Goal: Task Accomplishment & Management: Complete application form

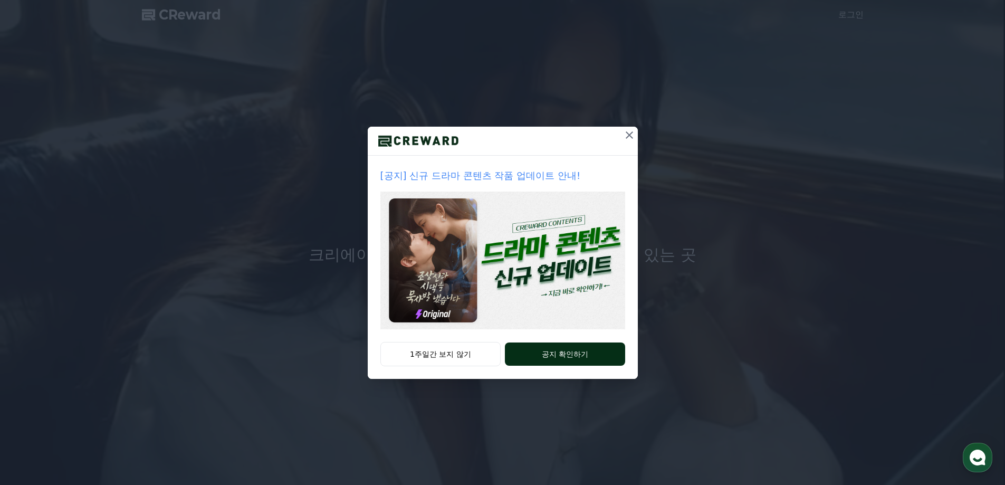
click at [576, 353] on button "공지 확인하기" at bounding box center [565, 354] width 120 height 23
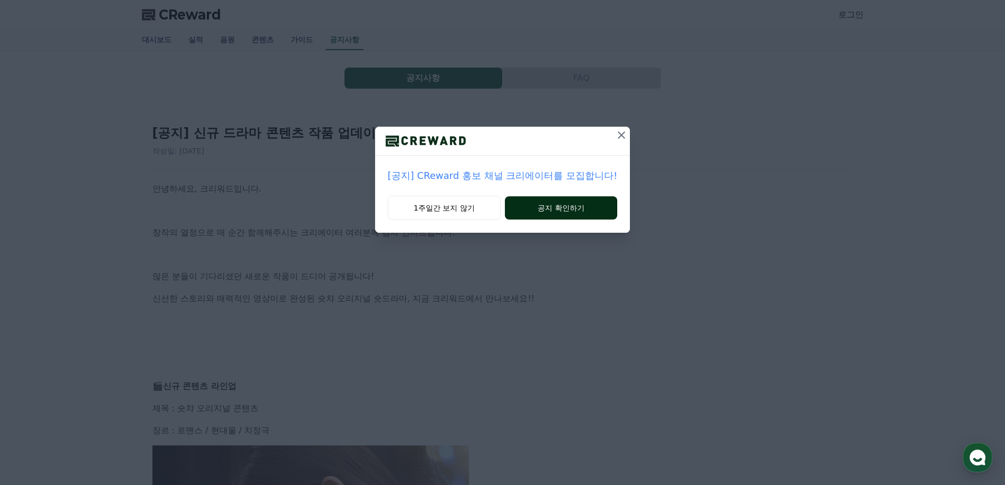
click at [534, 206] on button "공지 확인하기" at bounding box center [561, 207] width 112 height 23
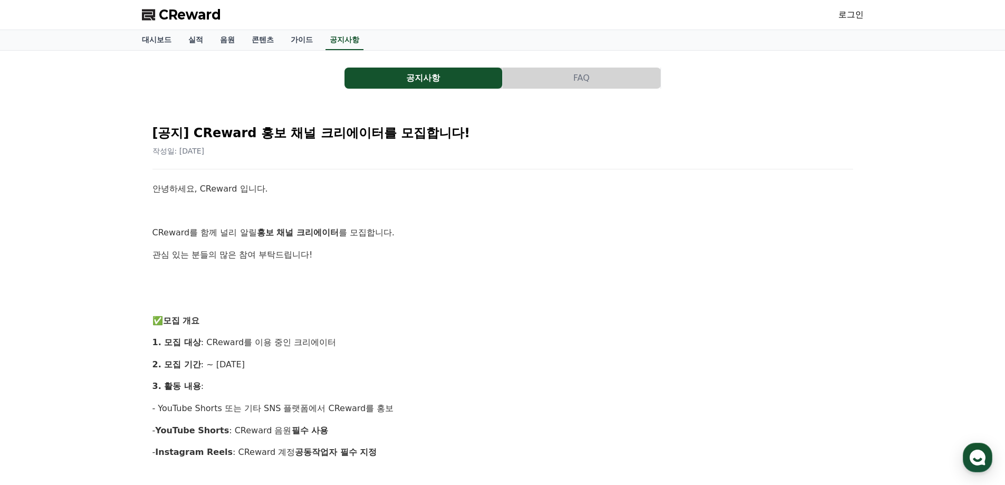
click at [621, 74] on button "FAQ" at bounding box center [582, 78] width 158 height 21
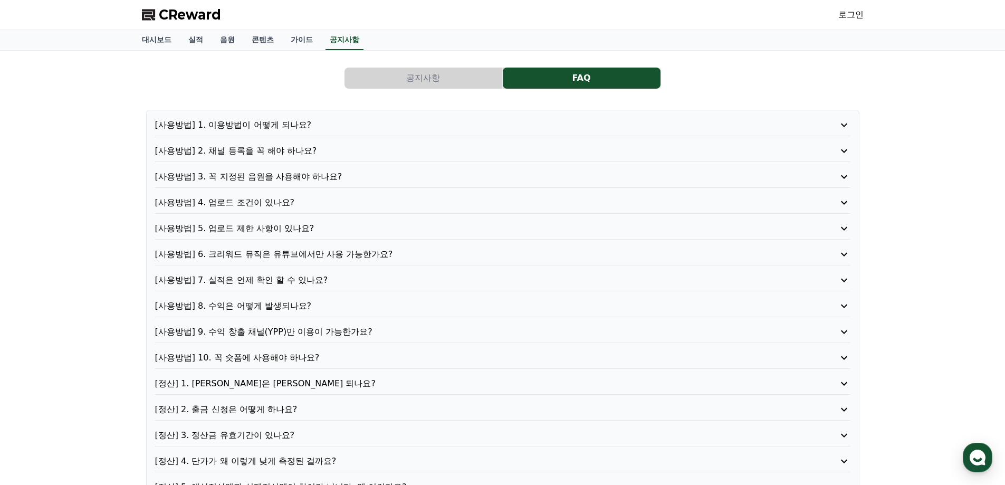
click at [318, 123] on p "[사용방법] 1. 이용방법이 어떻게 되나요?" at bounding box center [475, 125] width 640 height 13
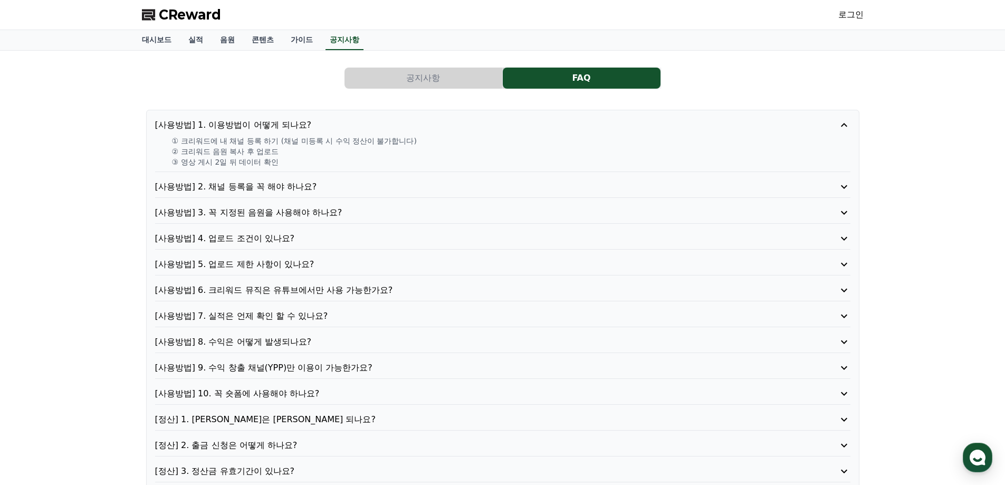
click at [324, 186] on p "[사용방법] 2. 채널 등록을 꼭 해야 하나요?" at bounding box center [475, 187] width 640 height 13
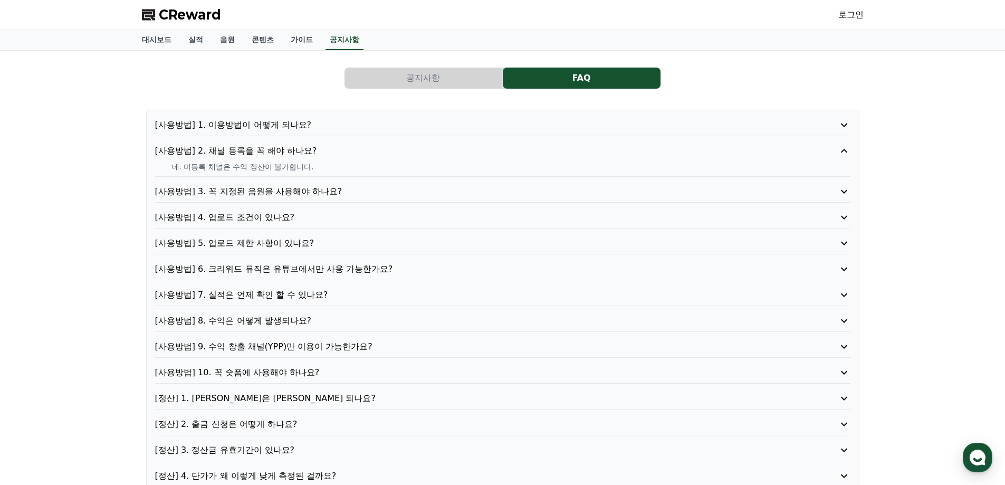
click at [325, 187] on p "[사용방법] 3. 꼭 지정된 음원을 사용해야 하나요?" at bounding box center [475, 191] width 640 height 13
click at [299, 213] on p "[사용방법] 4. 업로드 조건이 있나요?" at bounding box center [475, 217] width 640 height 13
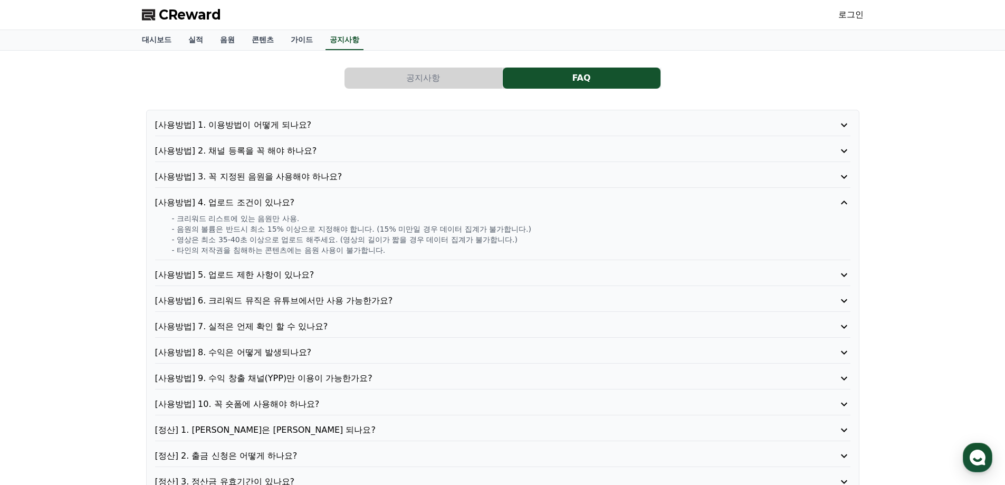
click at [351, 276] on p "[사용방법] 5. 업로드 제한 사항이 있나요?" at bounding box center [475, 275] width 640 height 13
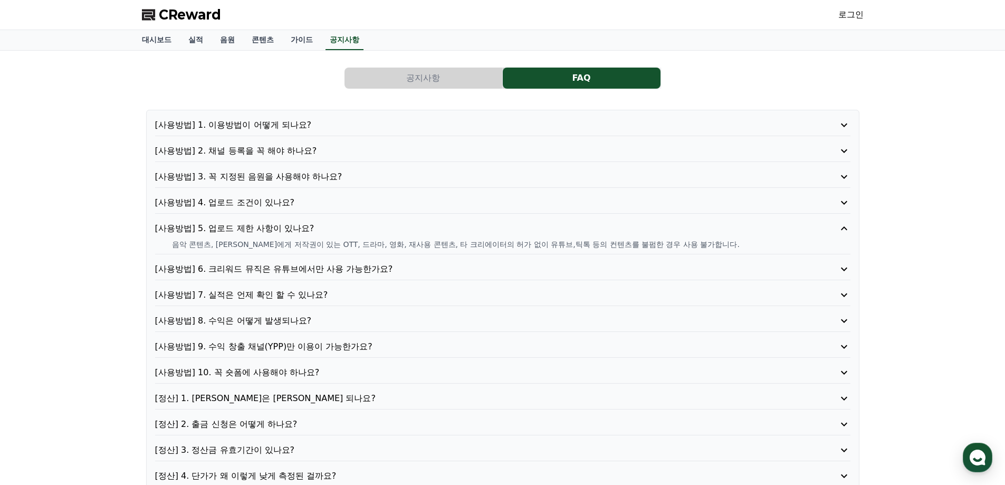
click at [352, 268] on p "[사용방법] 6. 크리워드 뮤직은 유튜브에서만 사용 가능한가요?" at bounding box center [475, 269] width 640 height 13
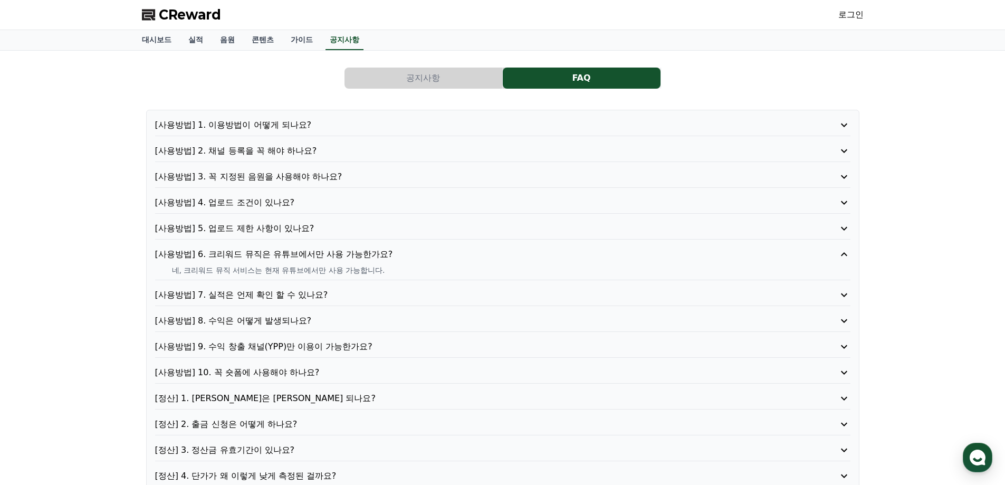
click at [358, 299] on p "[사용방법] 7. 실적은 언제 확인 할 수 있나요?" at bounding box center [475, 295] width 640 height 13
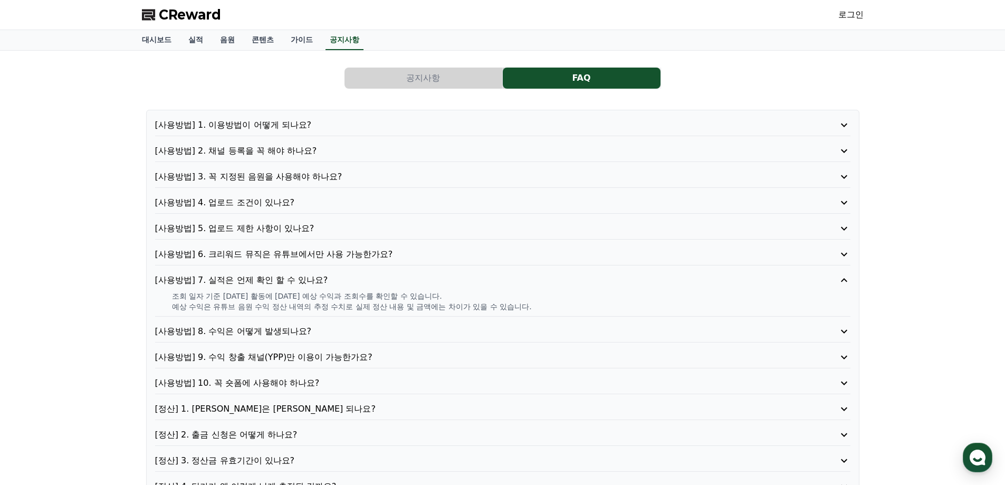
click at [369, 334] on p "[사용방법] 8. 수익은 어떻게 발생되나요?" at bounding box center [475, 331] width 640 height 13
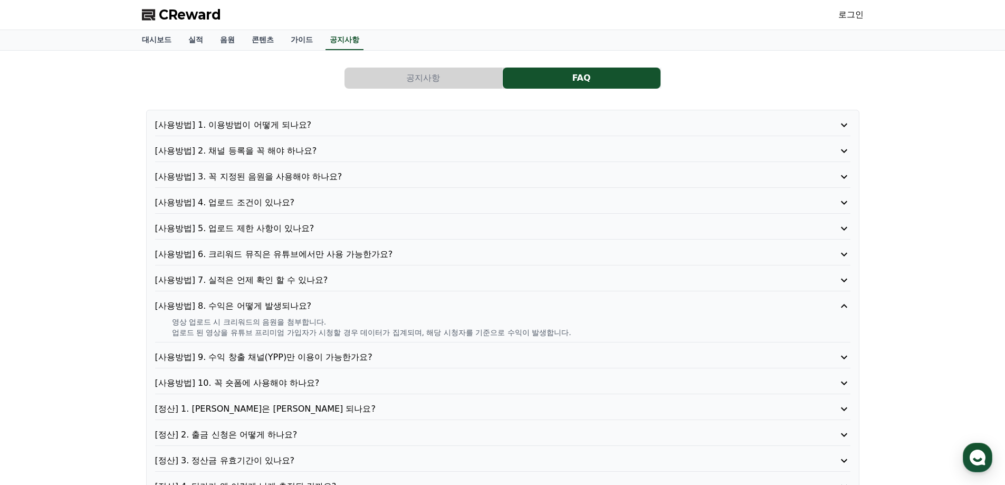
click at [398, 357] on p "[사용방법] 9. 수익 창출 채널(YPP)만 이용이 가능한가요?" at bounding box center [475, 357] width 640 height 13
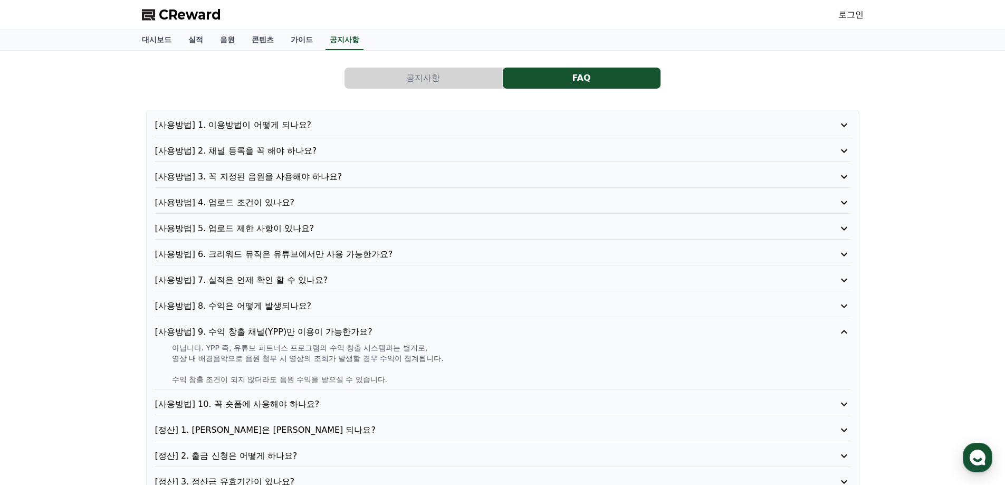
click at [379, 402] on p "[사용방법] 10. 꼭 숏폼에 사용해야 하나요?" at bounding box center [475, 404] width 640 height 13
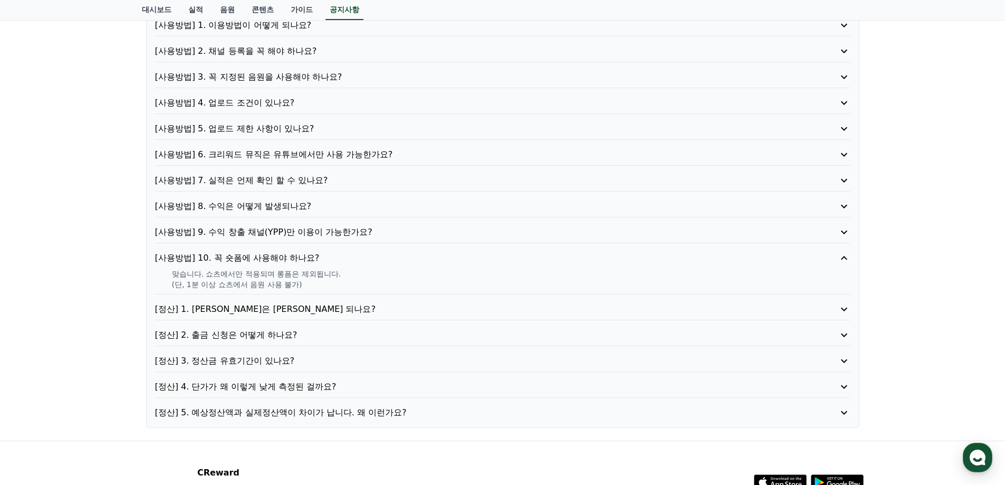
scroll to position [106, 0]
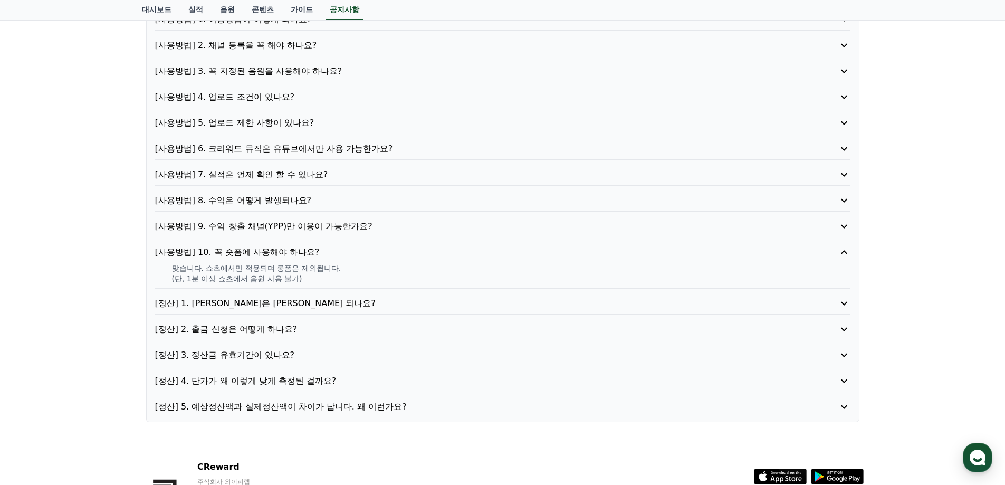
click at [375, 302] on p "[정산] 1. 정산은 언제 되나요?" at bounding box center [475, 303] width 640 height 13
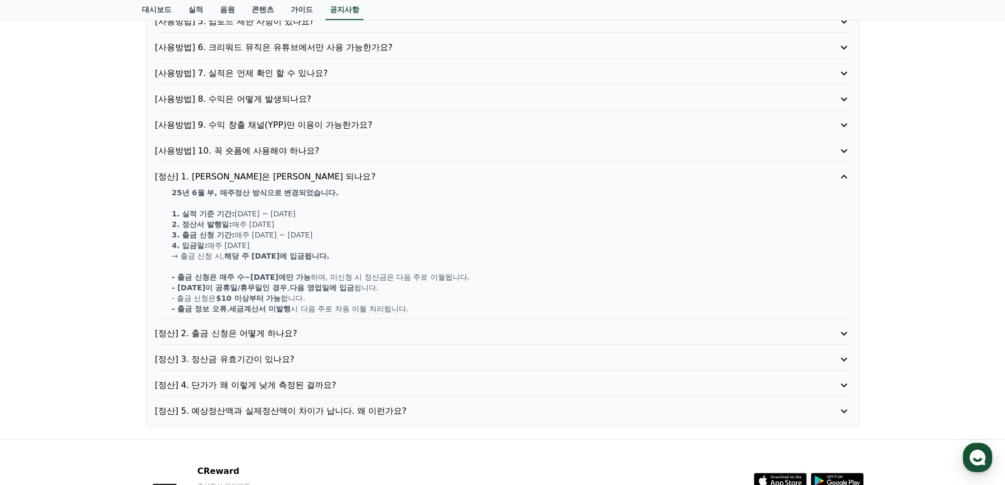
scroll to position [211, 0]
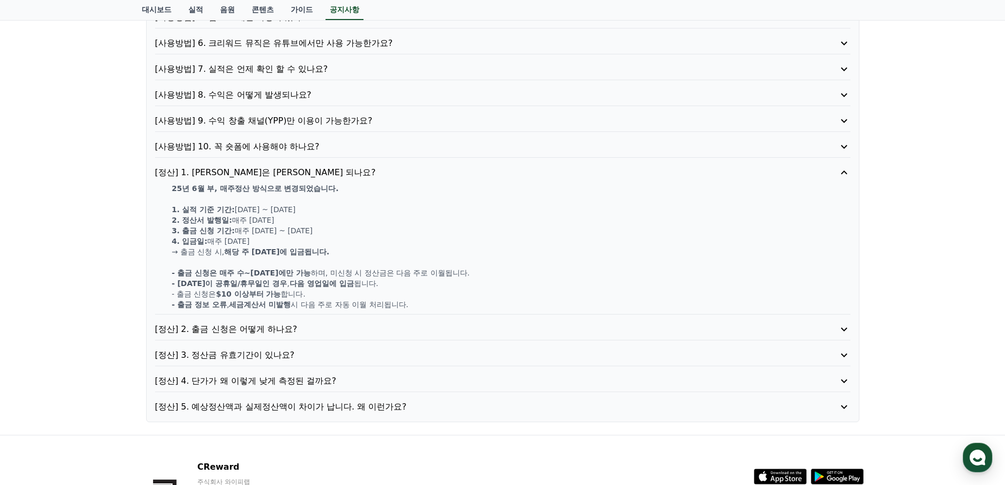
click at [373, 328] on p "[정산] 2. 출금 신청은 어떻게 하나요?" at bounding box center [475, 329] width 640 height 13
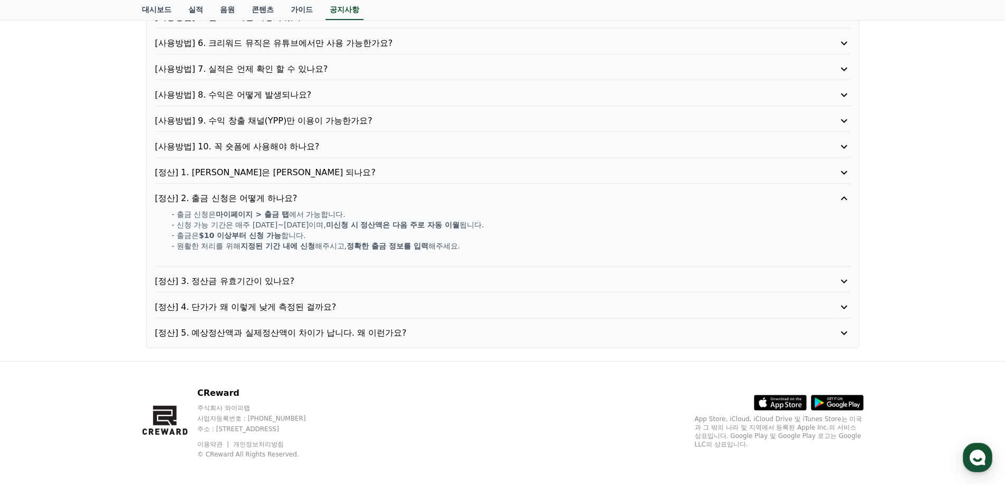
click at [375, 285] on p "[정산] 3. 정산금 유효기간이 있나요?" at bounding box center [475, 281] width 640 height 13
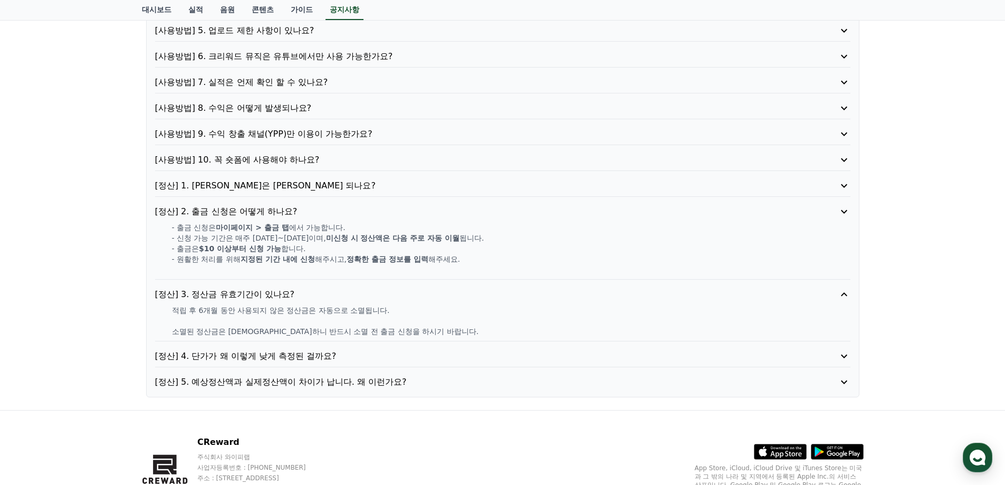
scroll to position [197, 0]
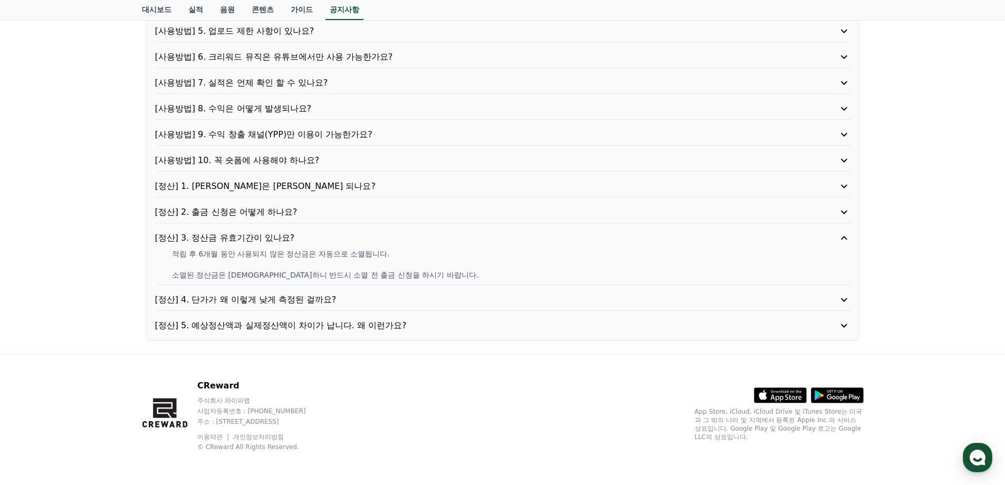
click at [374, 298] on p "[정산] 4. 단가가 왜 이렇게 낮게 측정된 걸까요?" at bounding box center [475, 299] width 640 height 13
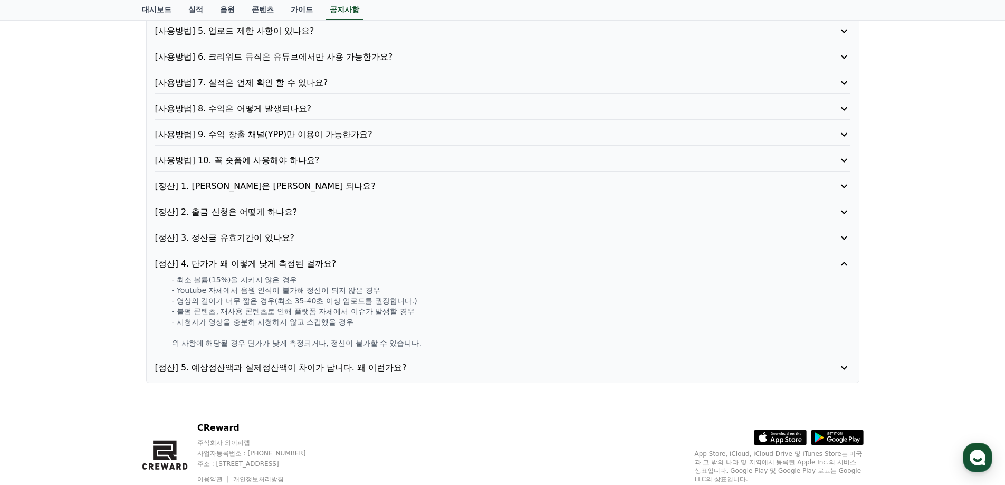
click at [403, 371] on p "[정산] 5. 예상정산액과 실제정산액이 차이가 납니다. 왜 이런가요?" at bounding box center [475, 368] width 640 height 13
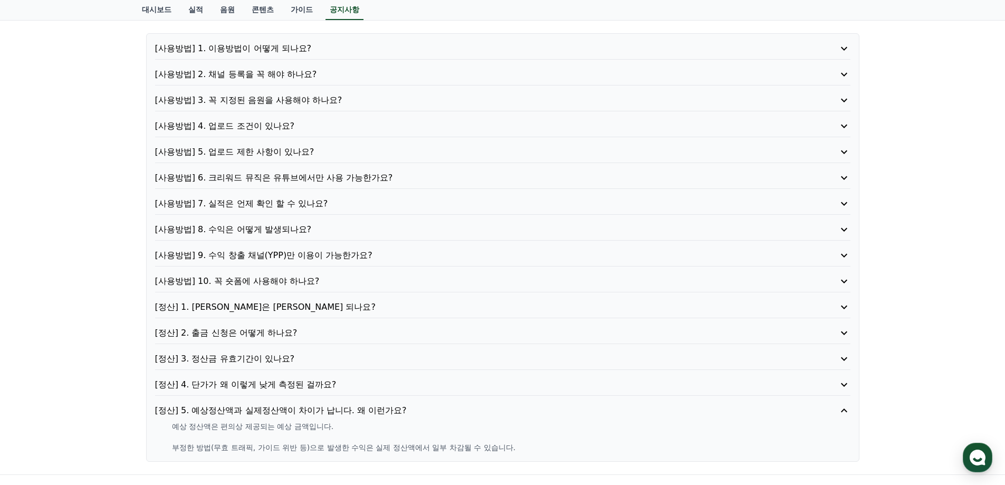
scroll to position [0, 0]
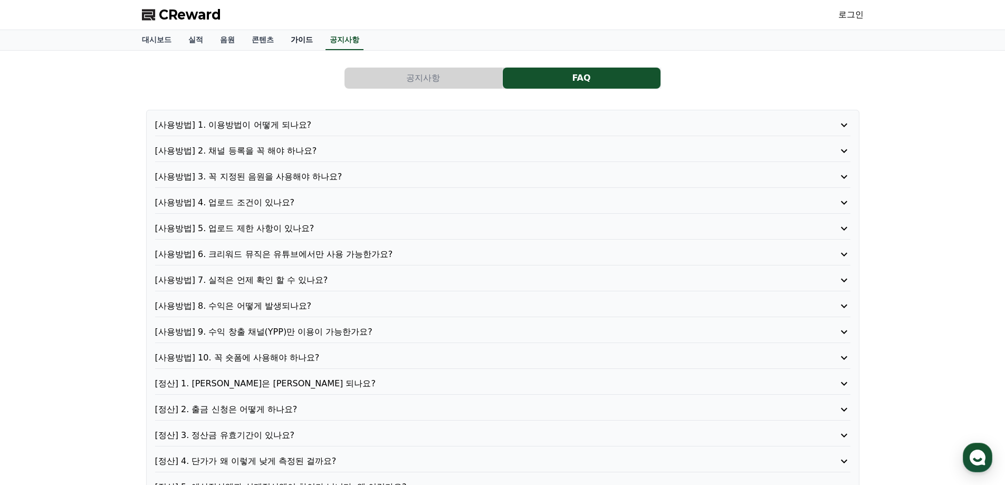
click at [301, 42] on link "가이드" at bounding box center [301, 40] width 39 height 20
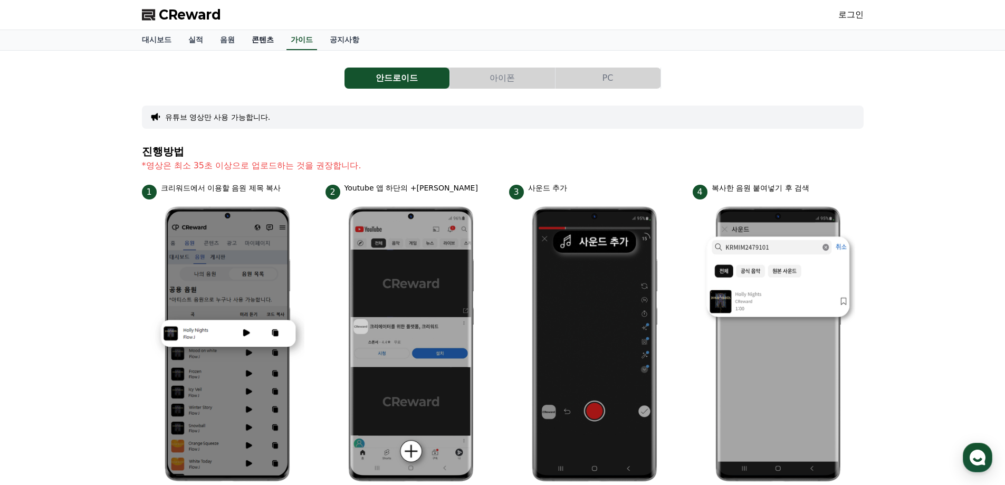
click at [265, 40] on link "콘텐츠" at bounding box center [262, 40] width 39 height 20
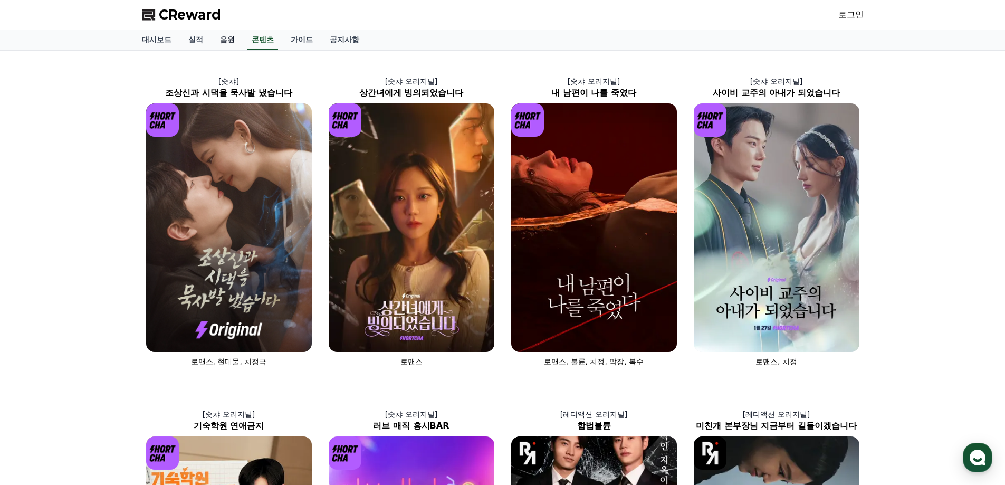
click at [223, 44] on link "음원" at bounding box center [228, 40] width 32 height 20
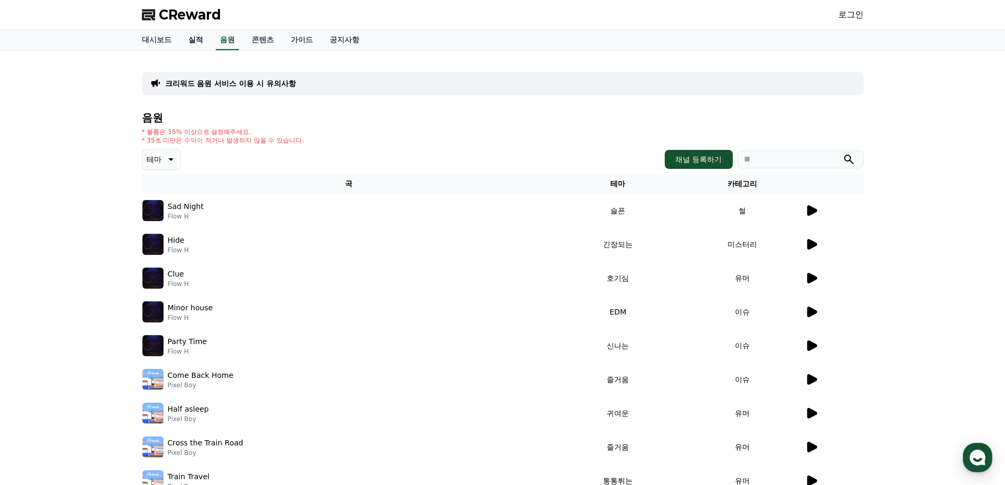
click at [188, 40] on link "실적" at bounding box center [196, 40] width 32 height 20
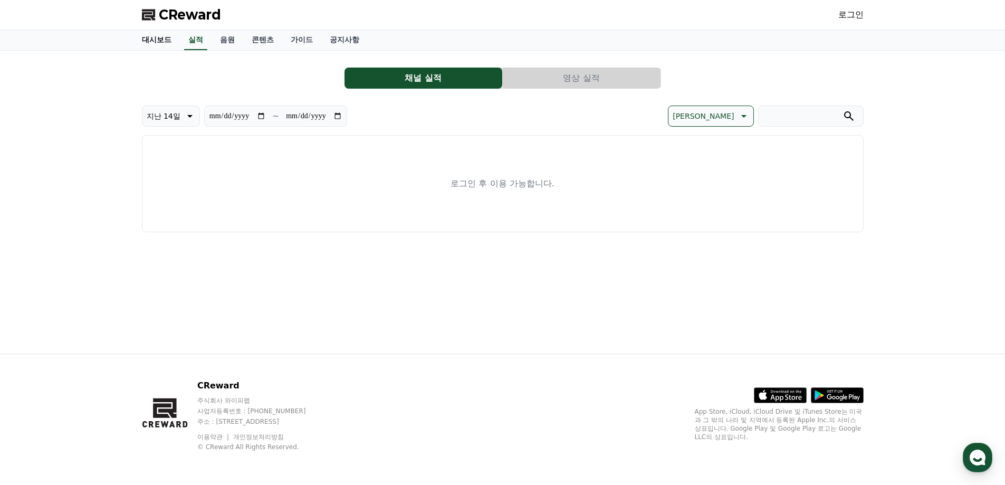
click at [140, 40] on link "대시보드" at bounding box center [157, 40] width 46 height 20
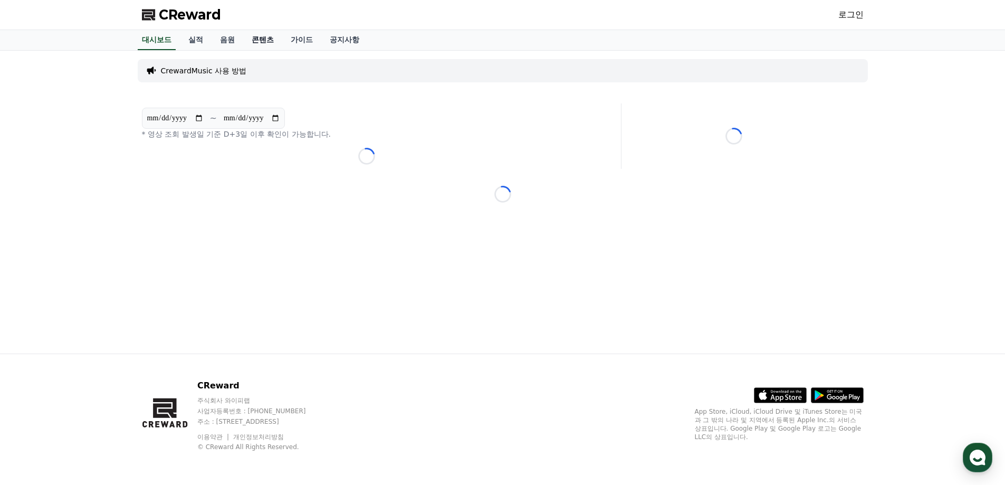
click at [267, 42] on link "콘텐츠" at bounding box center [262, 40] width 39 height 20
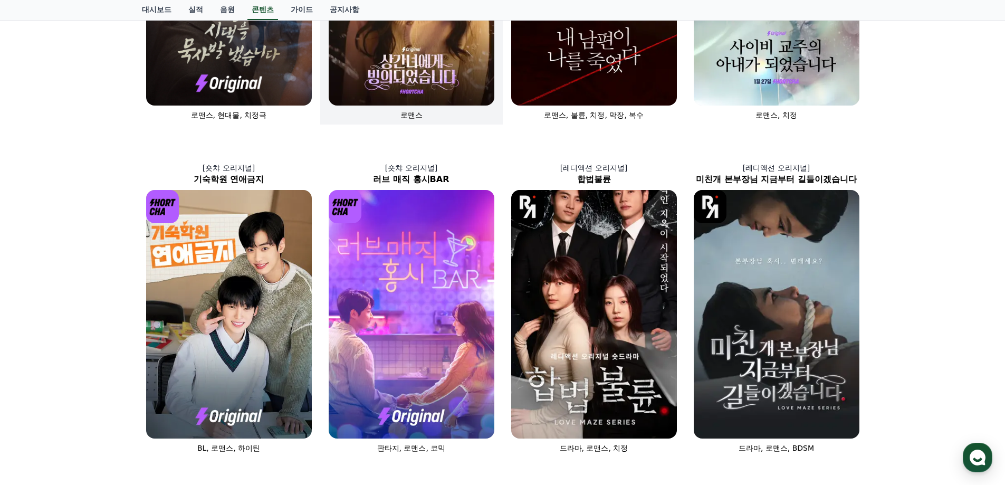
scroll to position [264, 0]
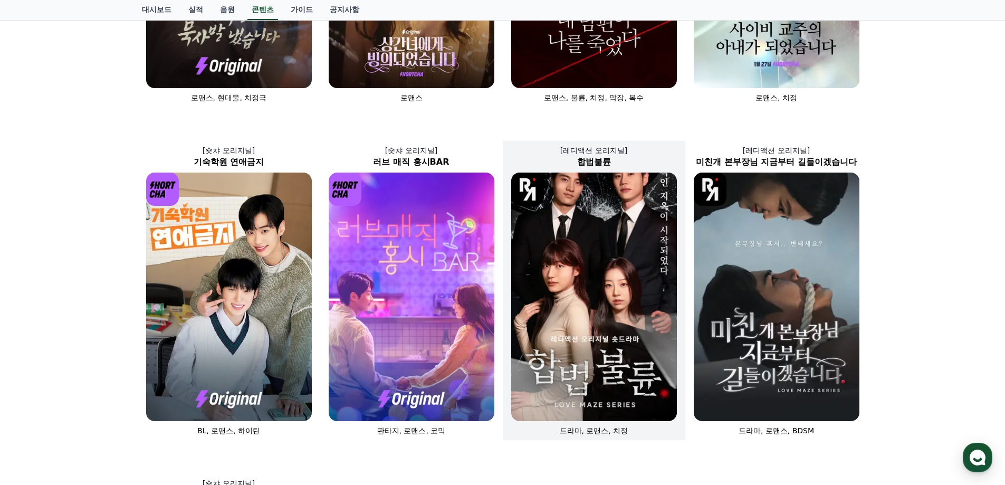
click at [606, 203] on img at bounding box center [594, 297] width 166 height 249
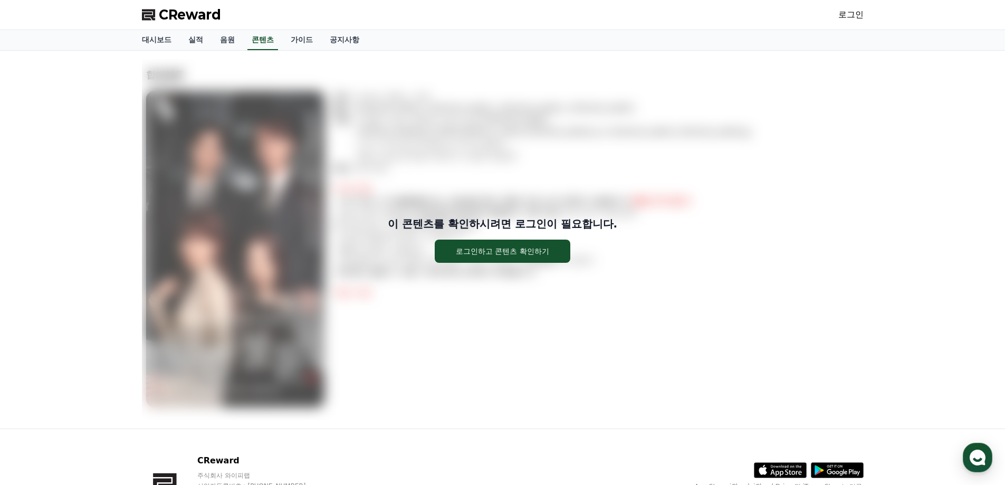
click at [862, 10] on link "로그인" at bounding box center [851, 14] width 25 height 13
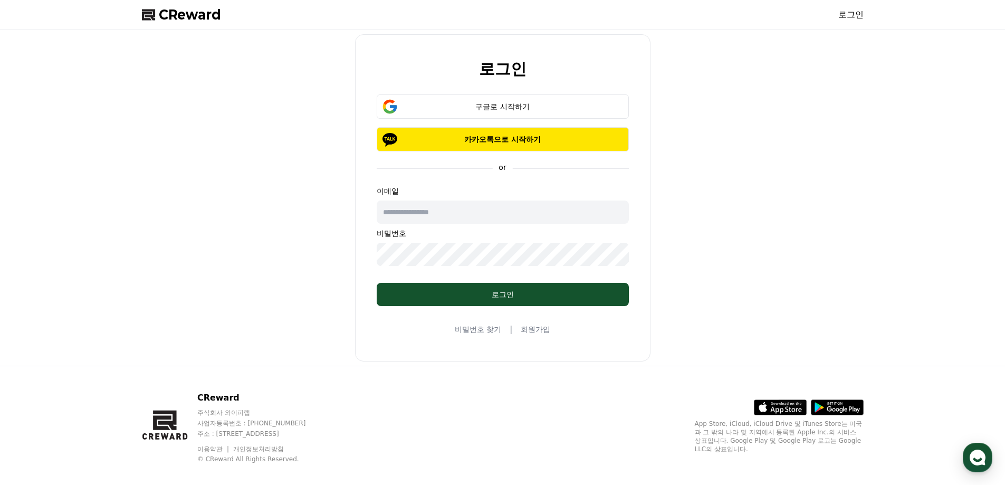
click at [465, 219] on input "text" at bounding box center [503, 212] width 252 height 23
click at [520, 107] on div "구글로 시작하기" at bounding box center [503, 106] width 222 height 11
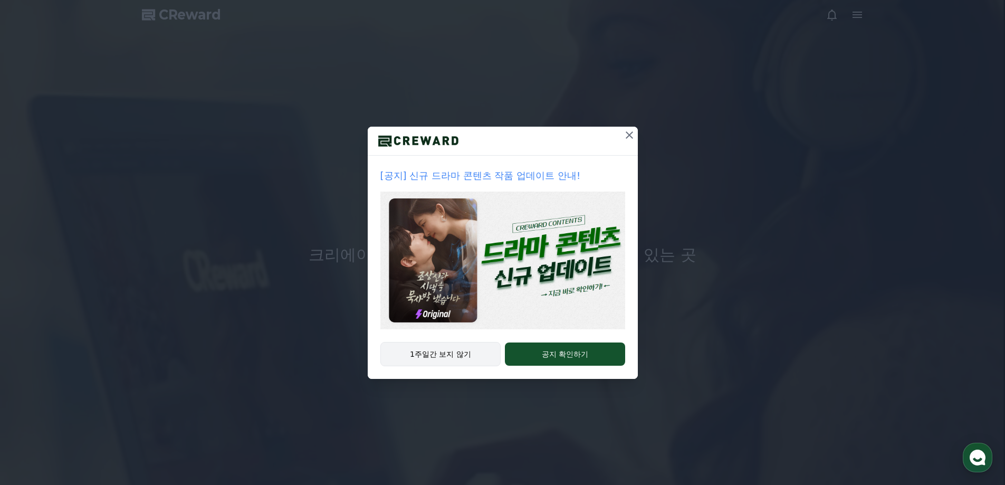
click at [448, 357] on button "1주일간 보지 않기" at bounding box center [441, 354] width 121 height 24
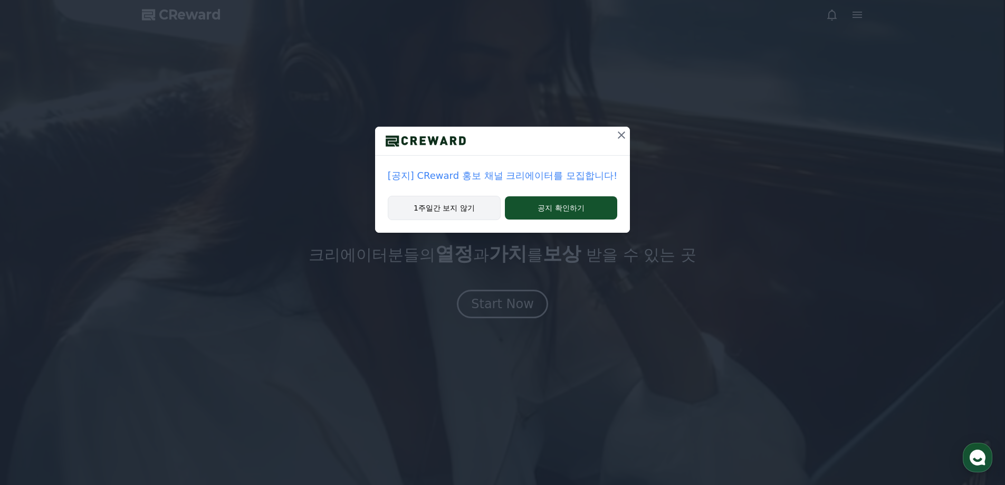
click at [477, 208] on button "1주일간 보지 않기" at bounding box center [444, 208] width 113 height 24
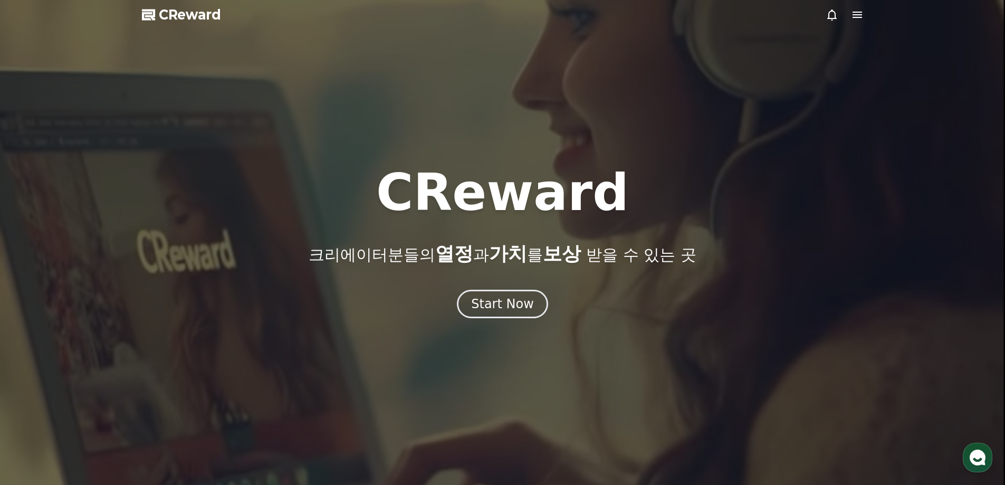
click at [477, 208] on h1 "CReward" at bounding box center [502, 192] width 253 height 51
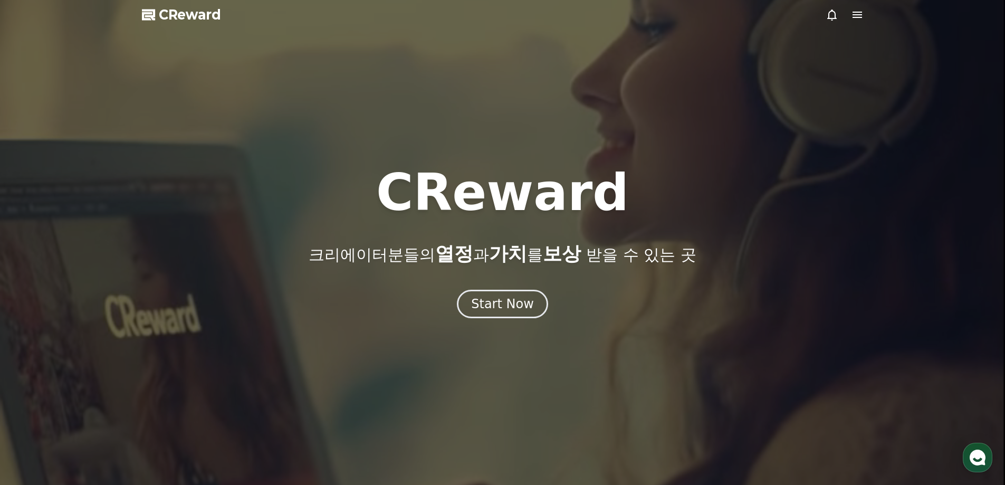
click at [855, 17] on icon at bounding box center [858, 15] width 10 height 6
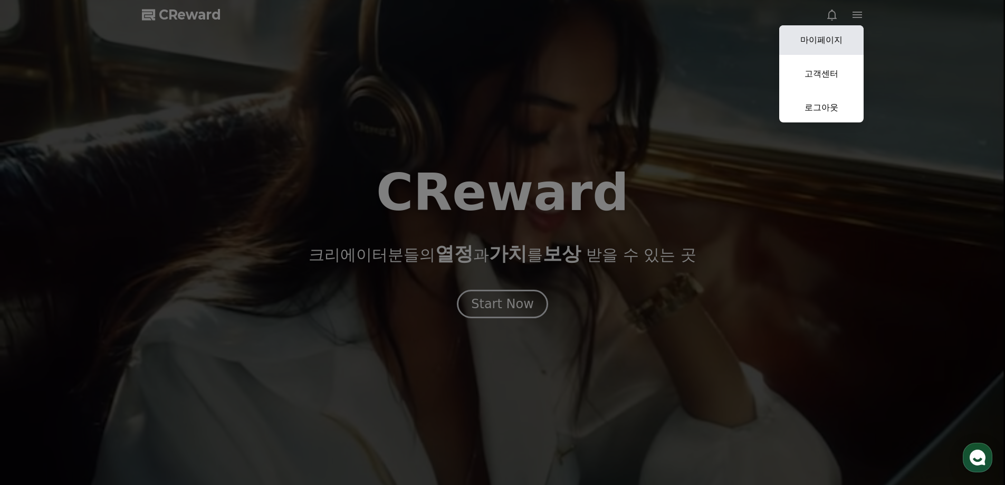
click at [838, 44] on link "마이페이지" at bounding box center [822, 40] width 84 height 30
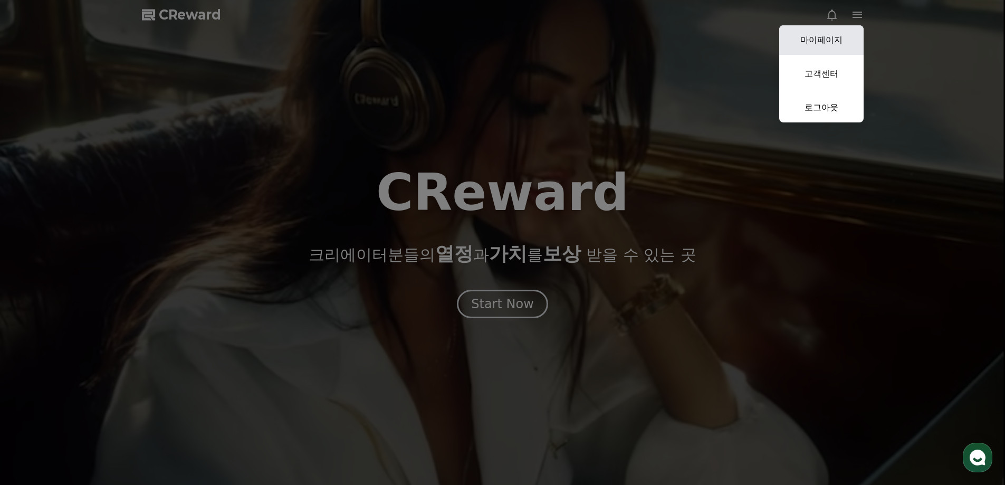
select select "**********"
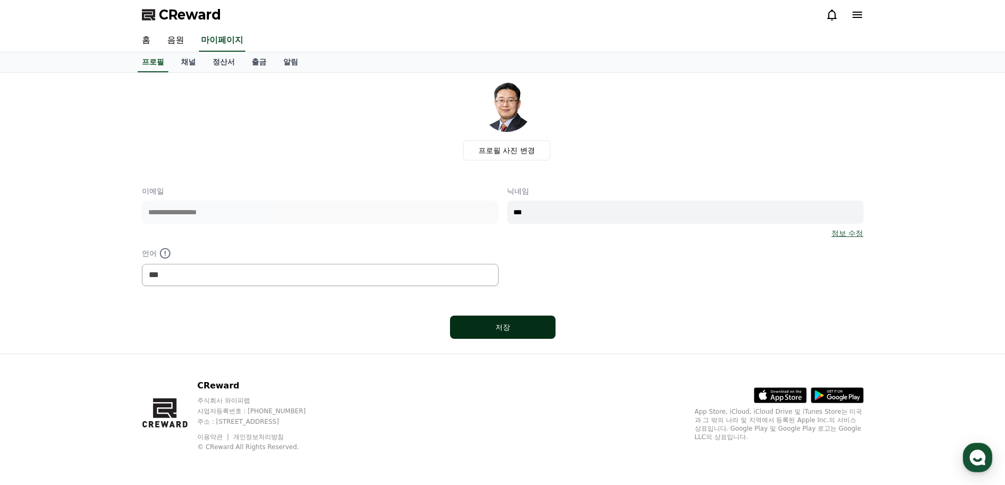
click at [510, 321] on button "저장" at bounding box center [503, 327] width 106 height 23
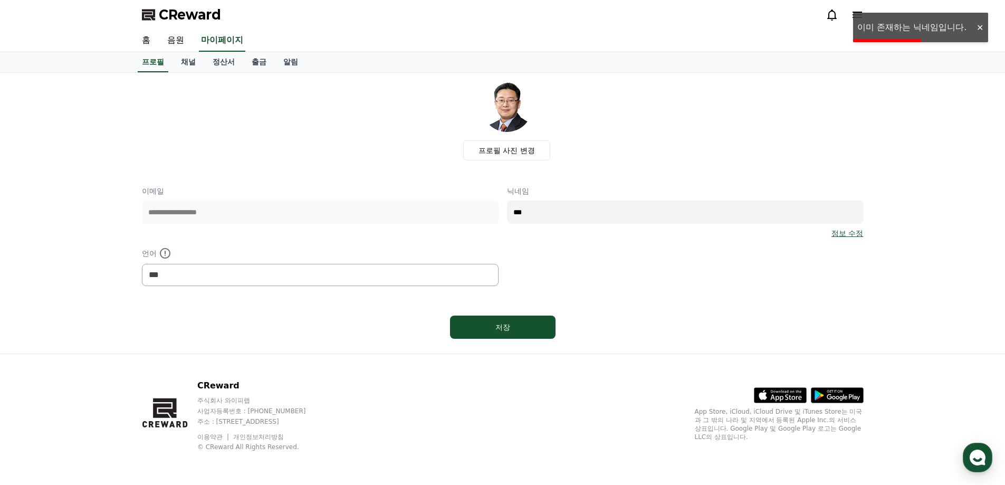
click at [578, 213] on input "***" at bounding box center [685, 212] width 357 height 23
type input "*"
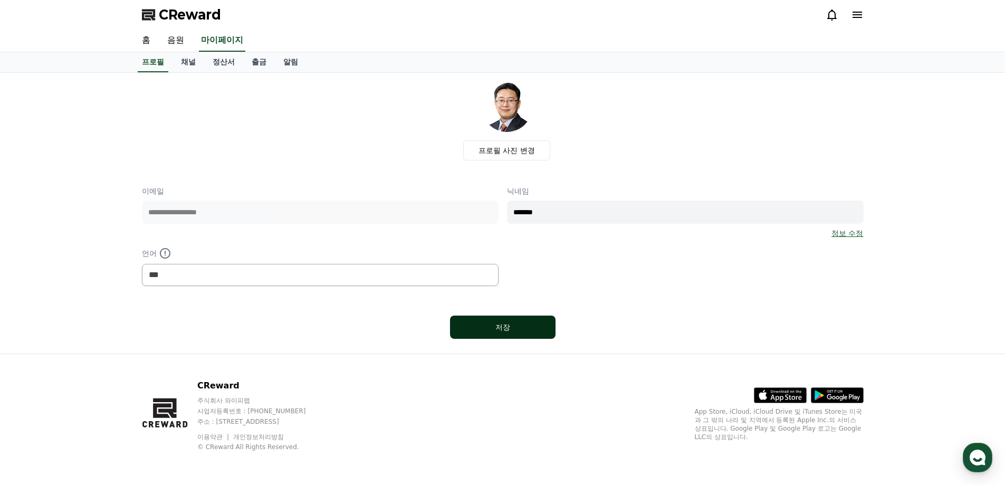
type input "*******"
click at [510, 328] on div "저장" at bounding box center [502, 327] width 63 height 11
select select "**********"
click at [196, 64] on link "채널" at bounding box center [189, 62] width 32 height 20
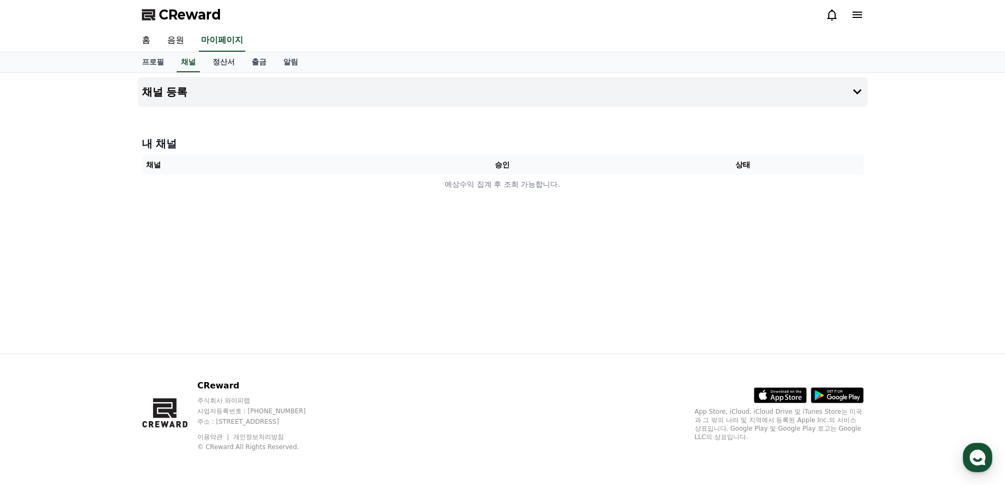
click at [246, 167] on th "채널" at bounding box center [262, 165] width 241 height 20
click at [409, 93] on button "채널 등록" at bounding box center [503, 92] width 730 height 30
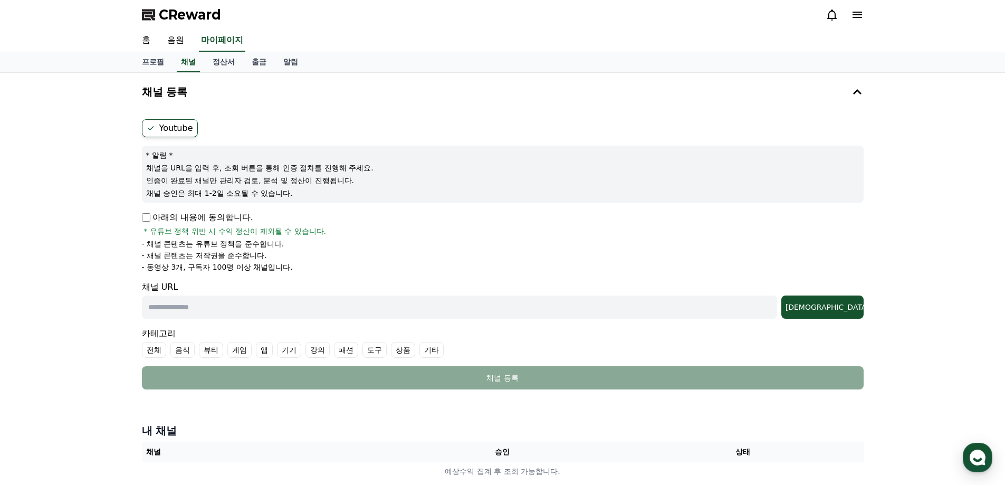
click at [147, 210] on form "Youtube * 알림 * 채널을 URL을 입력 후, 조회 버튼을 통해 인증 절차를 진행해 주세요. 인증이 완료된 채널만 관리자 검토, 분석 …" at bounding box center [503, 254] width 722 height 270
click at [295, 307] on input "text" at bounding box center [459, 307] width 635 height 23
paste input "**********"
type input "**********"
click at [846, 312] on button "조회" at bounding box center [823, 307] width 82 height 23
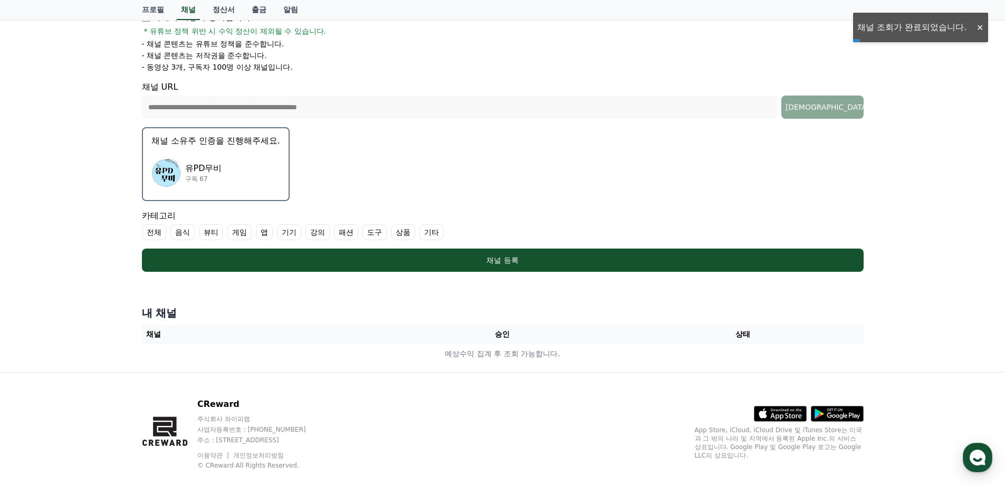
scroll to position [211, 0]
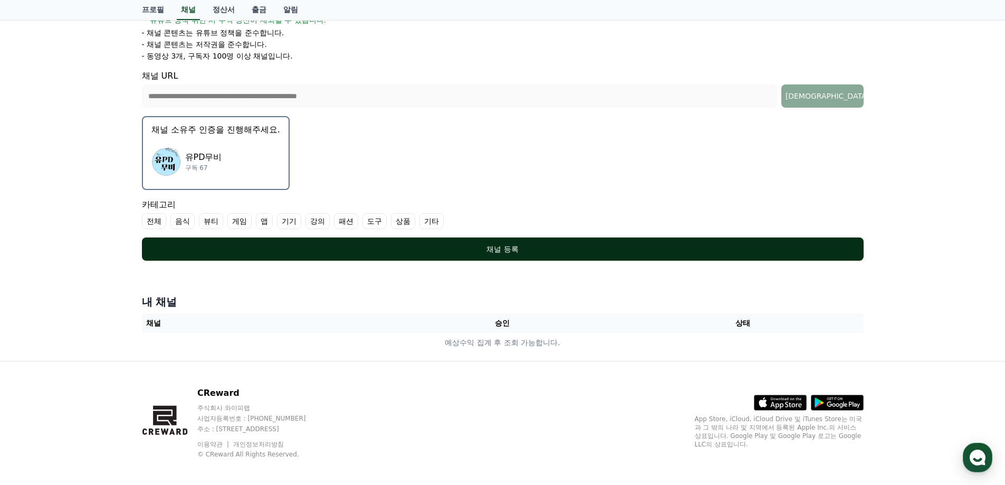
click at [442, 239] on button "채널 등록" at bounding box center [503, 249] width 722 height 23
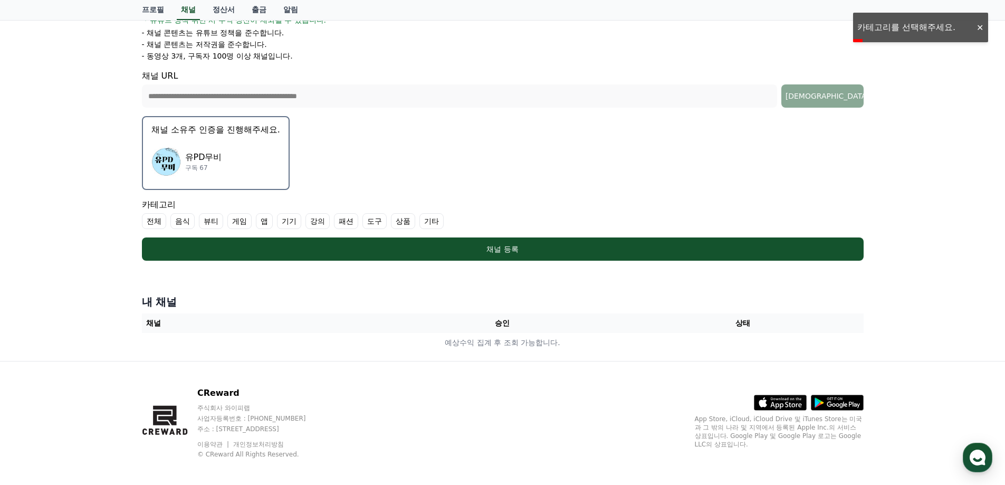
click at [161, 223] on label "전체" at bounding box center [154, 221] width 24 height 16
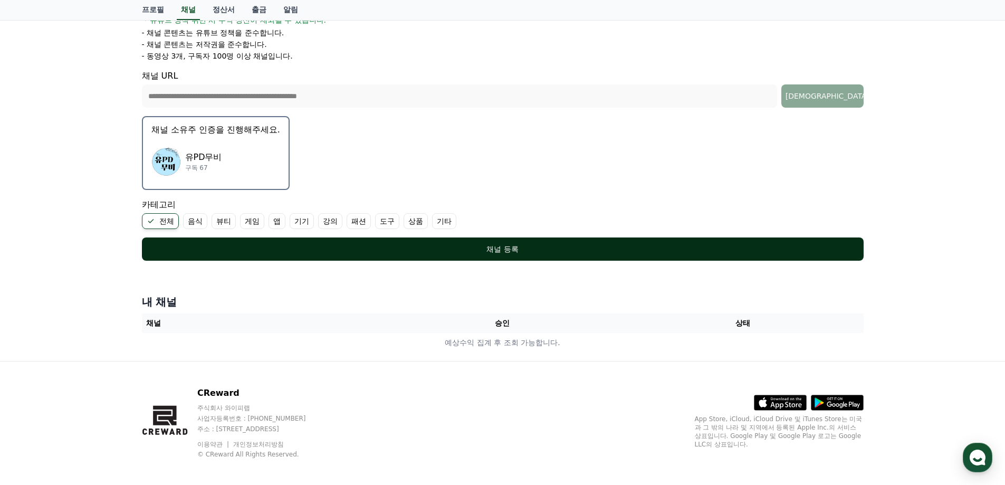
click at [512, 252] on div "채널 등록" at bounding box center [503, 249] width 680 height 11
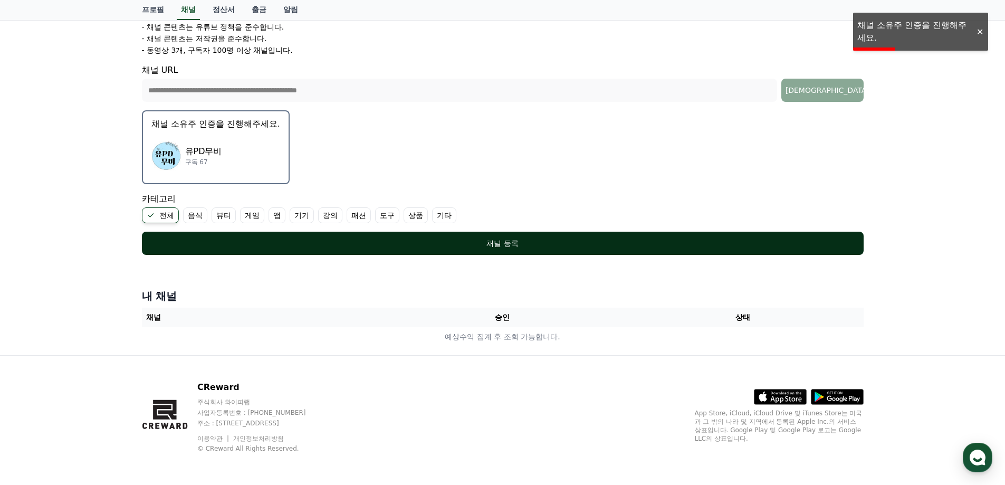
scroll to position [219, 0]
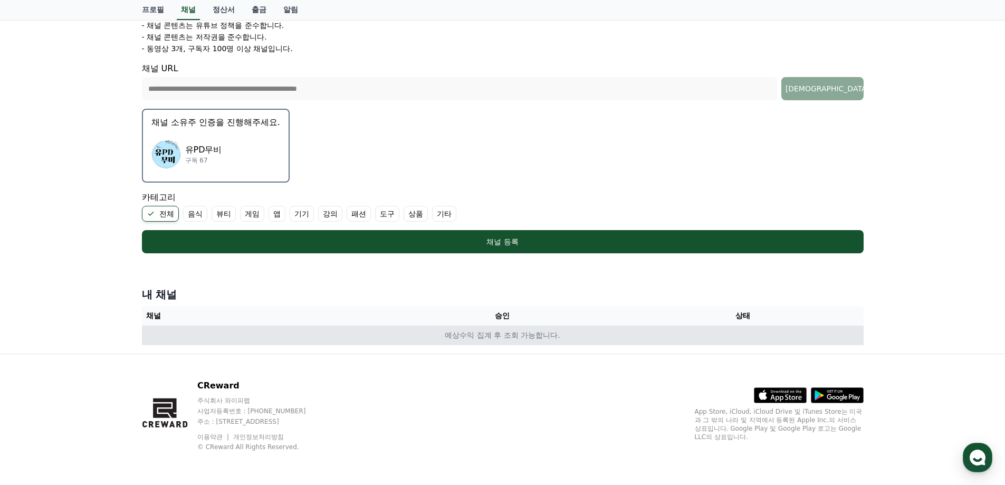
click at [547, 340] on td "예상수익 집계 후 조회 가능합니다." at bounding box center [503, 336] width 722 height 20
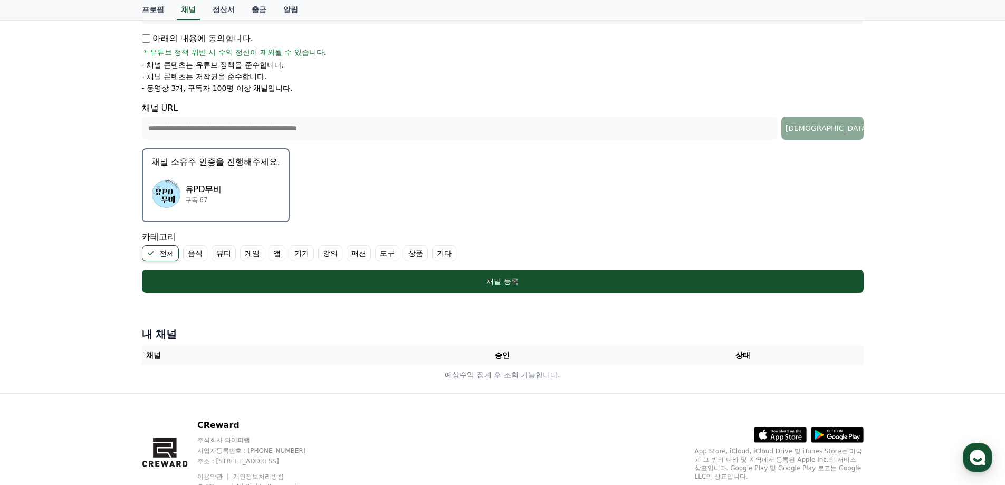
scroll to position [113, 0]
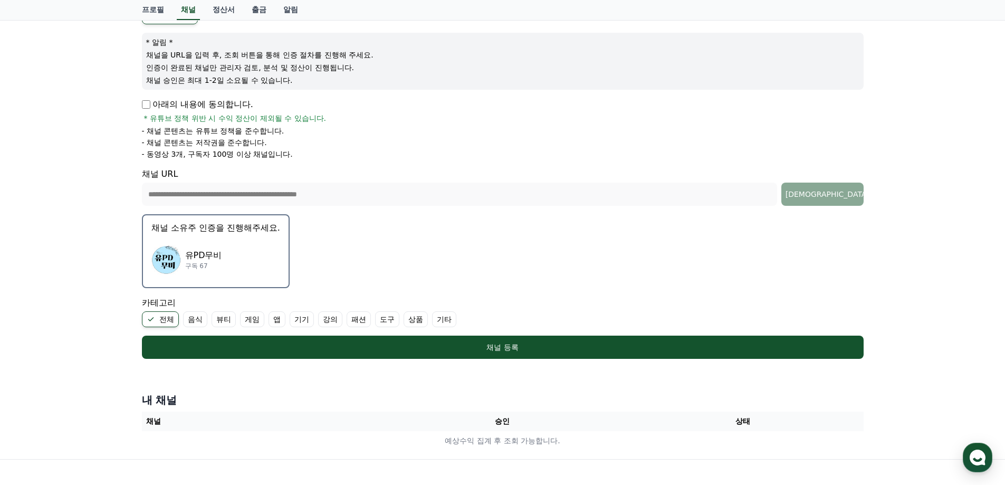
click at [214, 263] on p "구독 67" at bounding box center [203, 266] width 37 height 8
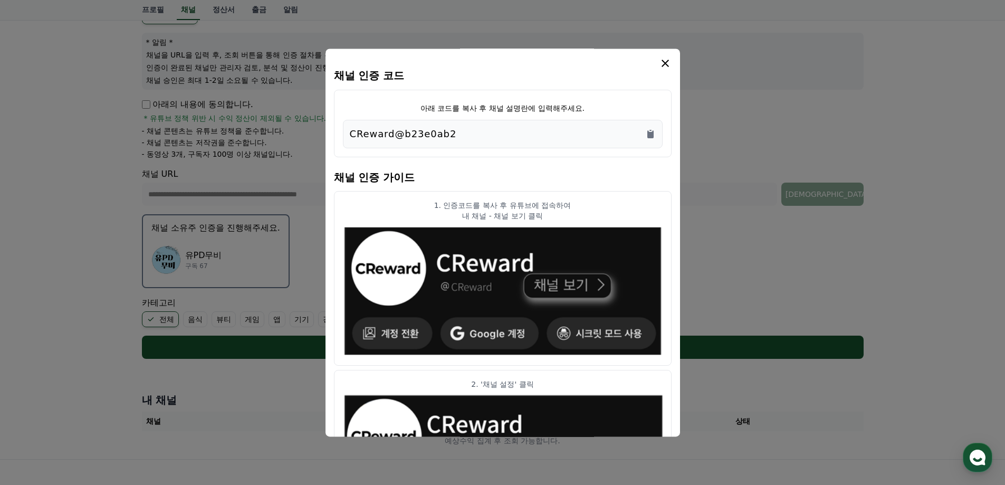
drag, startPoint x: 485, startPoint y: 138, endPoint x: 425, endPoint y: 138, distance: 59.6
click at [425, 138] on div "CReward@b23e0ab2" at bounding box center [503, 134] width 306 height 15
click at [471, 129] on div "CReward@b23e0ab2" at bounding box center [503, 134] width 306 height 15
drag, startPoint x: 476, startPoint y: 132, endPoint x: 338, endPoint y: 135, distance: 137.3
click at [338, 135] on div "아래 코드를 복사 후 채널 설명란에 입력해주세요. CReward@b23e0ab2" at bounding box center [503, 124] width 338 height 68
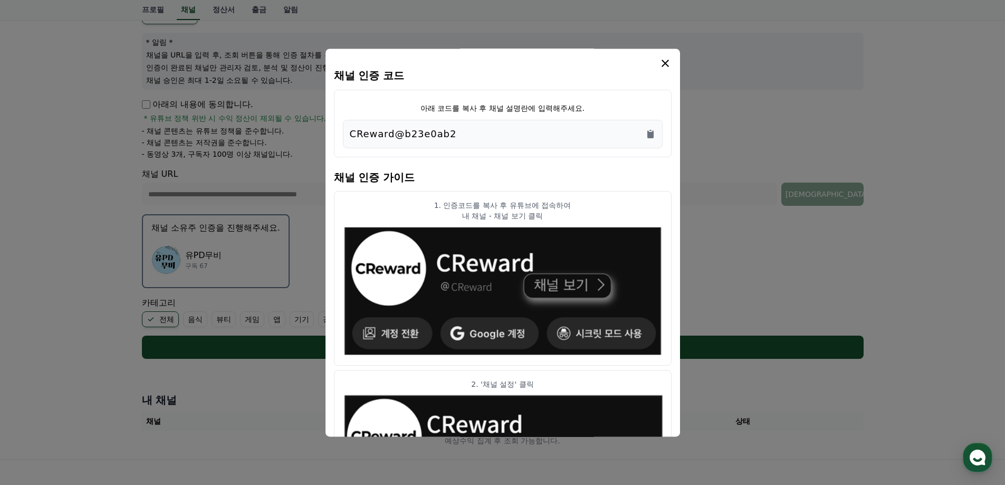
copy p "CReward@b23e0ab2"
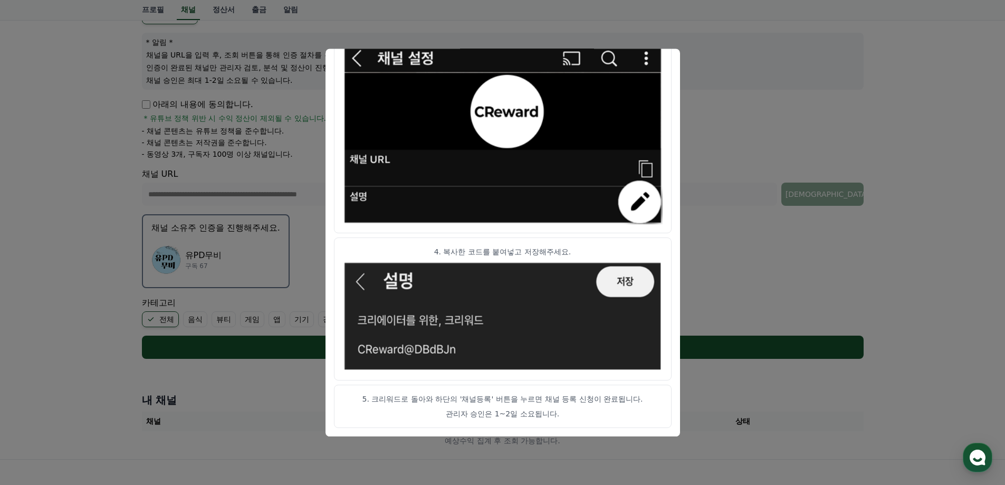
scroll to position [219, 0]
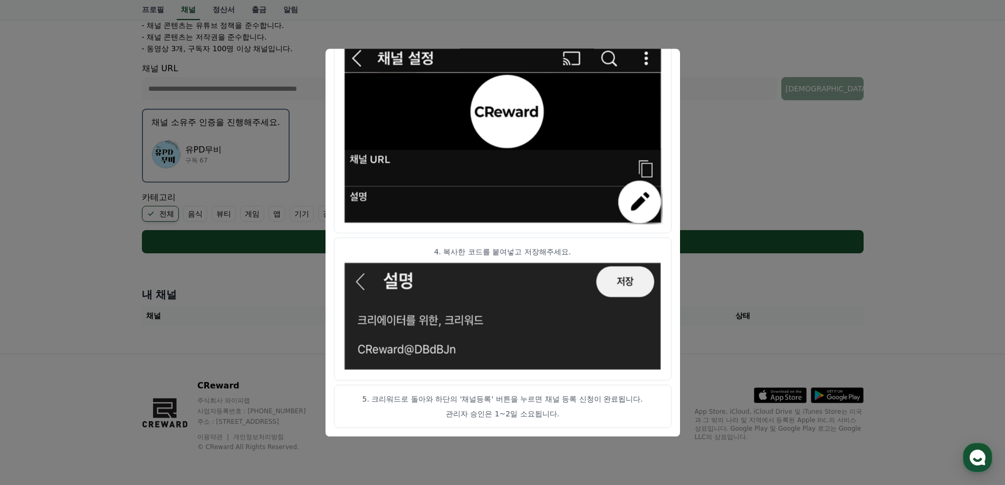
click at [575, 392] on article "5. 크리워드로 돌아와 하단의 '채널등록' 버튼을 누르면 채널 등록 신청이 완료됩니다. 관리자 승인은 1~2일 소요됩니다." at bounding box center [503, 406] width 338 height 43
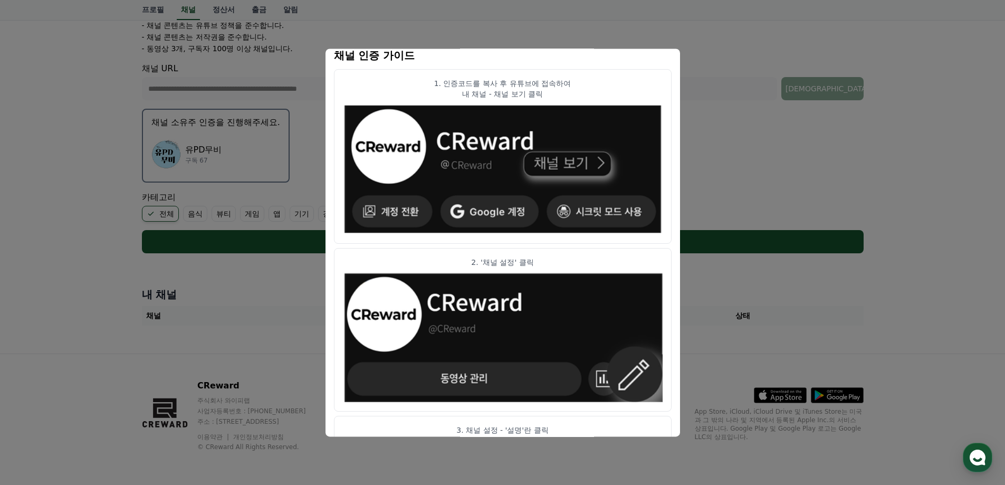
scroll to position [0, 0]
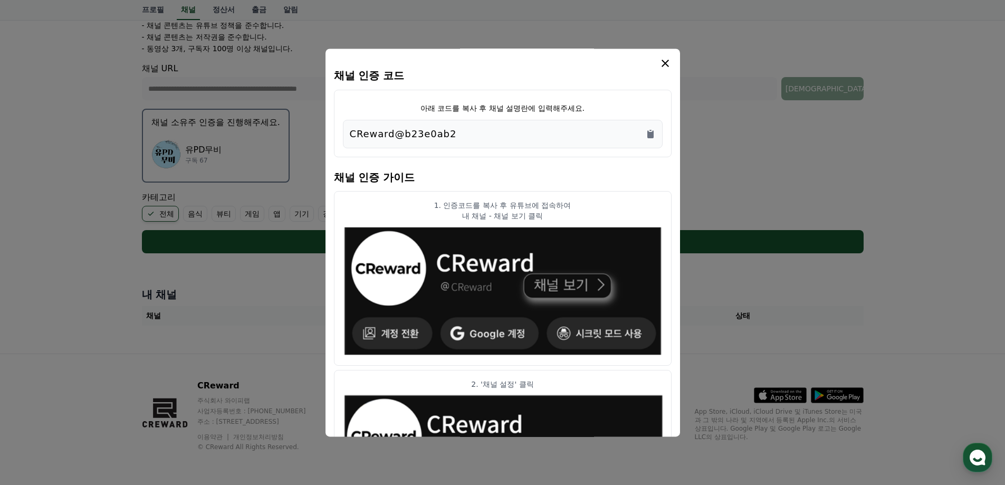
click at [662, 62] on icon "modal" at bounding box center [665, 63] width 13 height 13
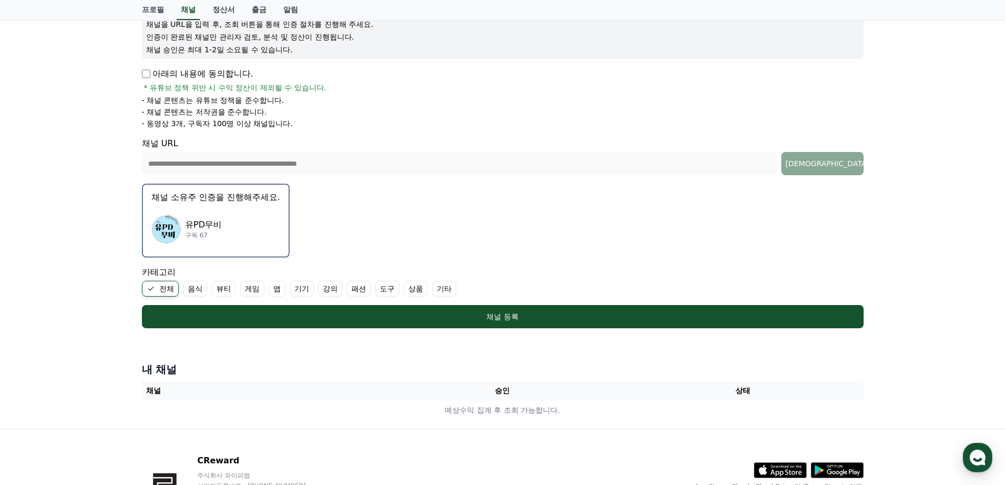
scroll to position [219, 0]
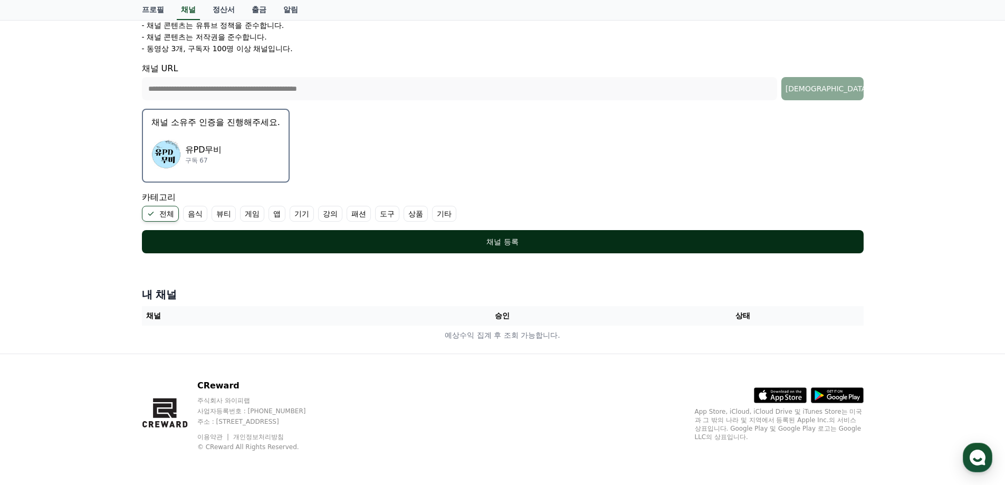
click at [508, 231] on button "채널 등록" at bounding box center [503, 241] width 722 height 23
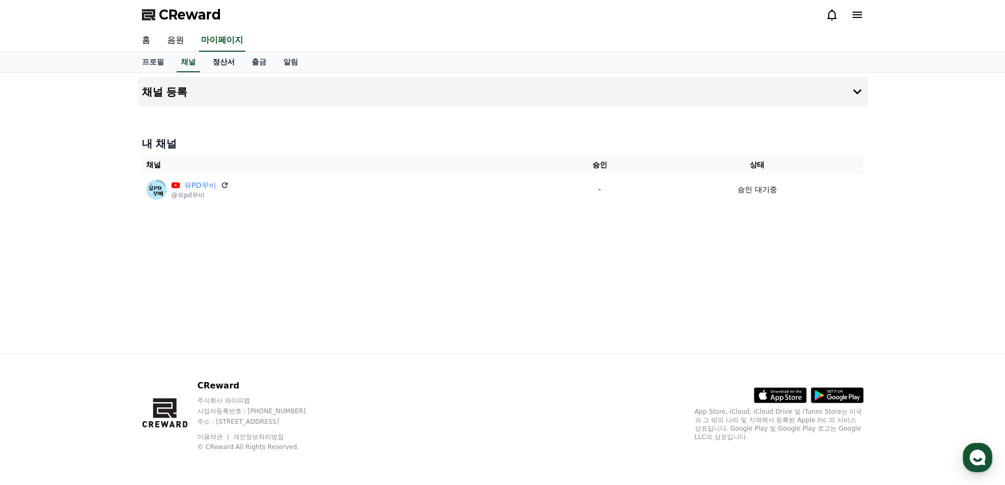
click at [223, 65] on link "정산서" at bounding box center [223, 62] width 39 height 20
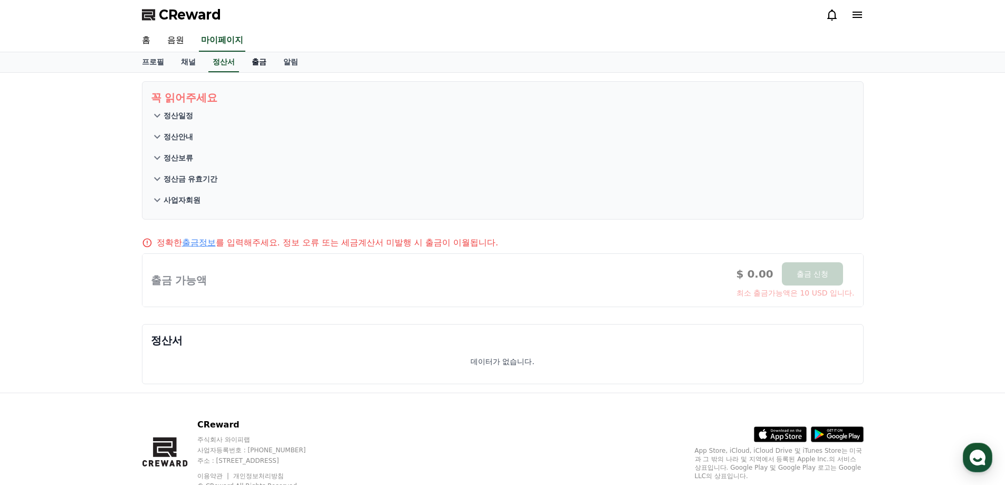
click at [255, 59] on link "출금" at bounding box center [259, 62] width 32 height 20
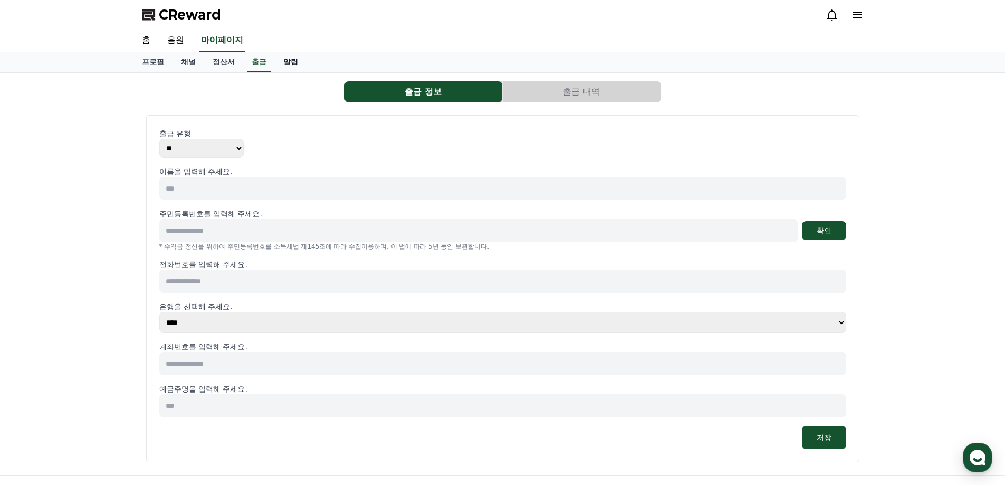
click at [298, 59] on link "알림" at bounding box center [291, 62] width 32 height 20
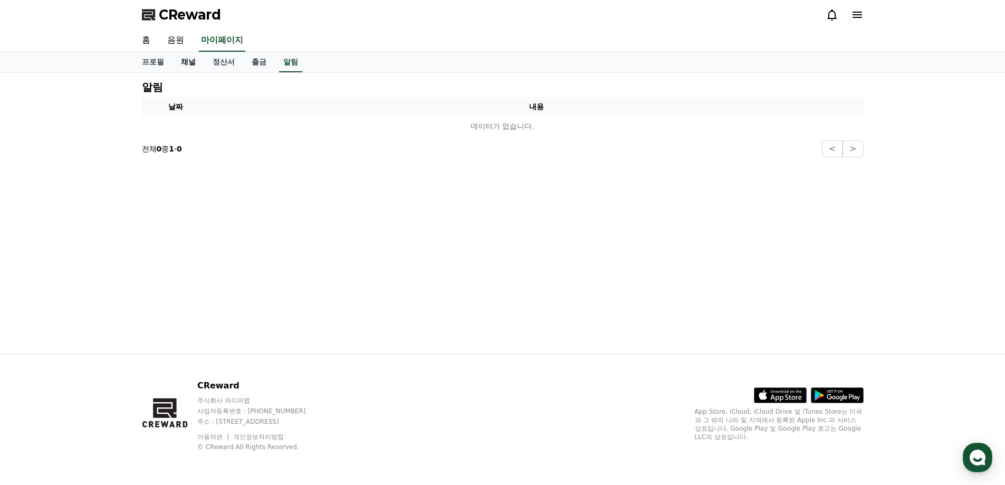
click at [192, 61] on link "채널" at bounding box center [189, 62] width 32 height 20
